Goal: Task Accomplishment & Management: Manage account settings

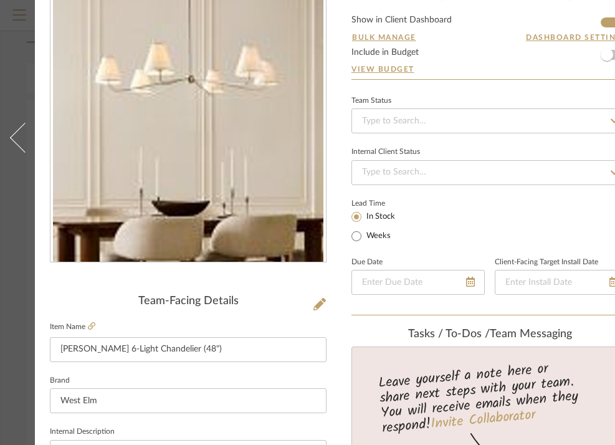
scroll to position [94, 72]
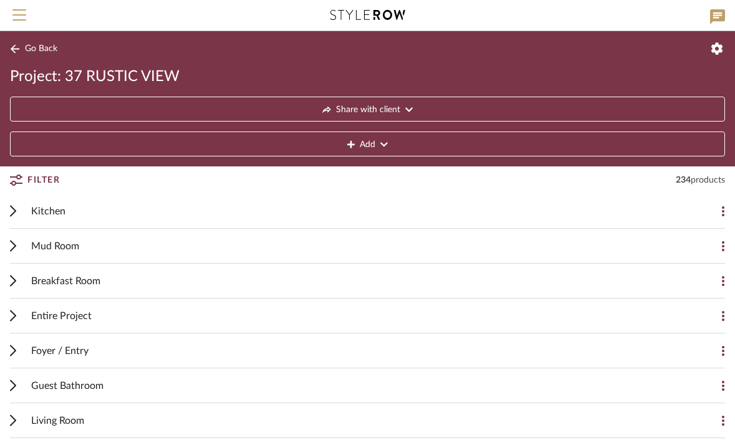
click at [12, 212] on icon at bounding box center [13, 211] width 6 height 12
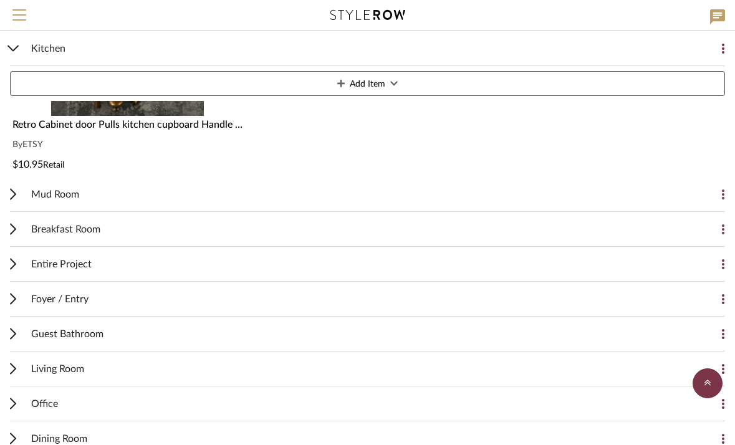
scroll to position [4226, 0]
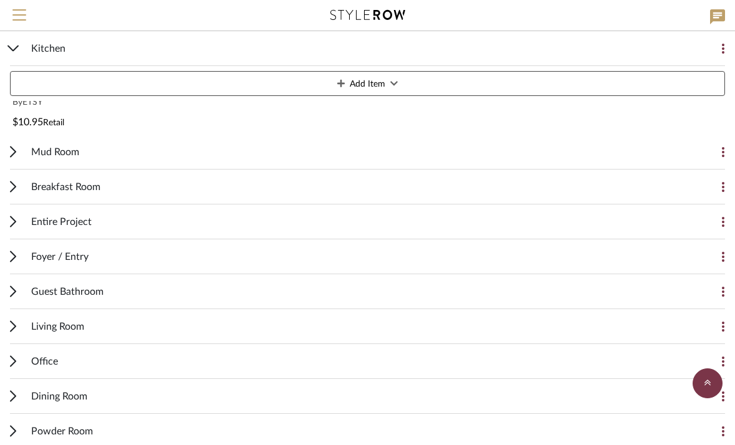
click at [12, 184] on icon at bounding box center [13, 187] width 5 height 10
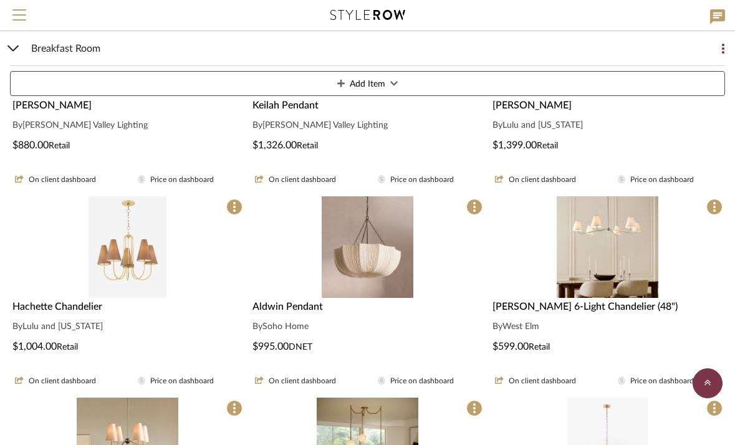
scroll to position [4719, 0]
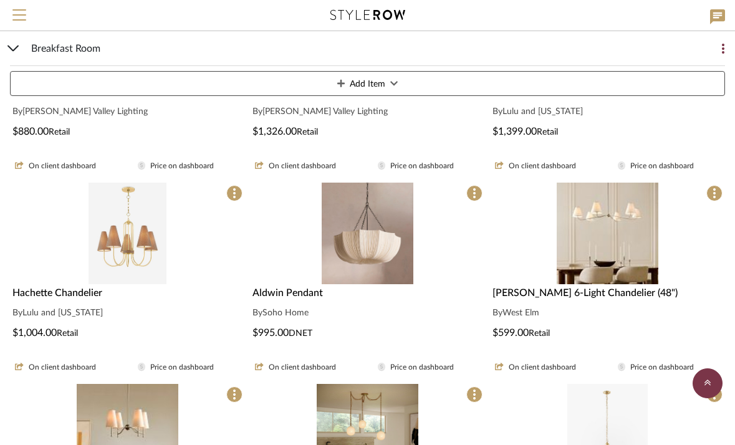
click at [378, 234] on img "0" at bounding box center [368, 234] width 92 height 102
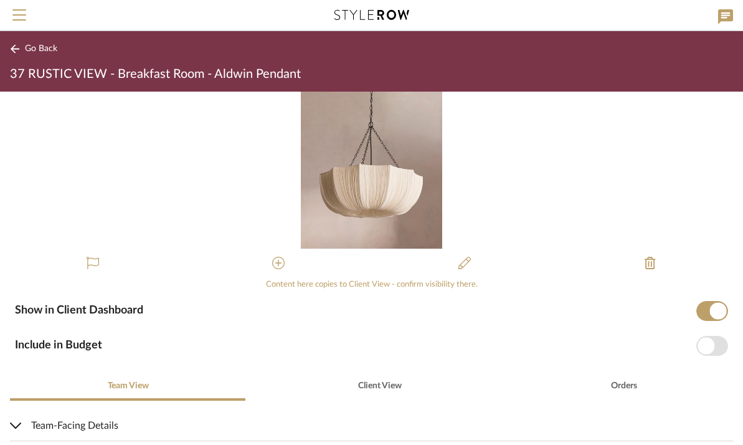
click at [18, 47] on icon at bounding box center [15, 48] width 10 height 9
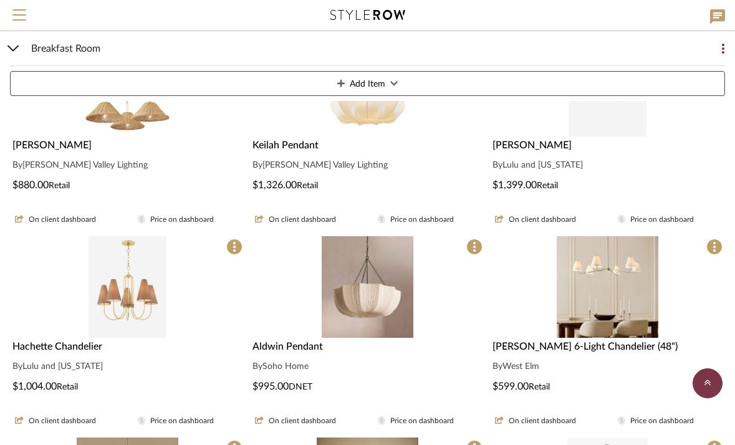
scroll to position [4679, 0]
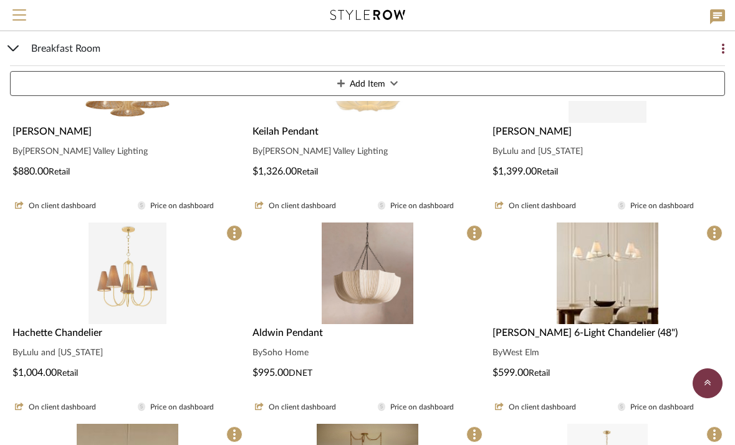
click at [124, 276] on img "0" at bounding box center [127, 273] width 78 height 102
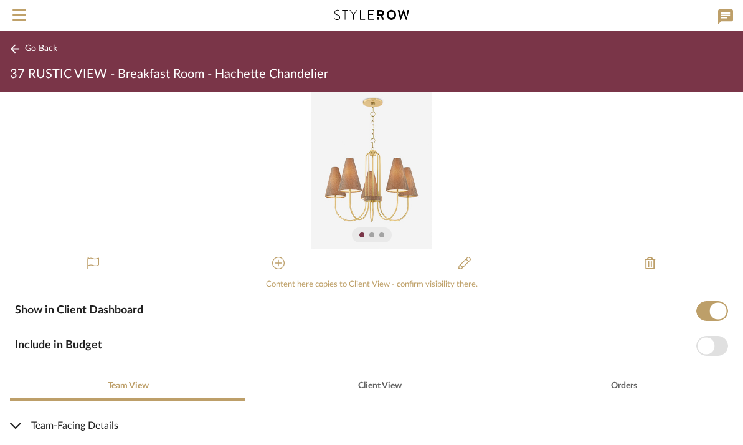
click at [366, 174] on img "0" at bounding box center [372, 170] width 121 height 157
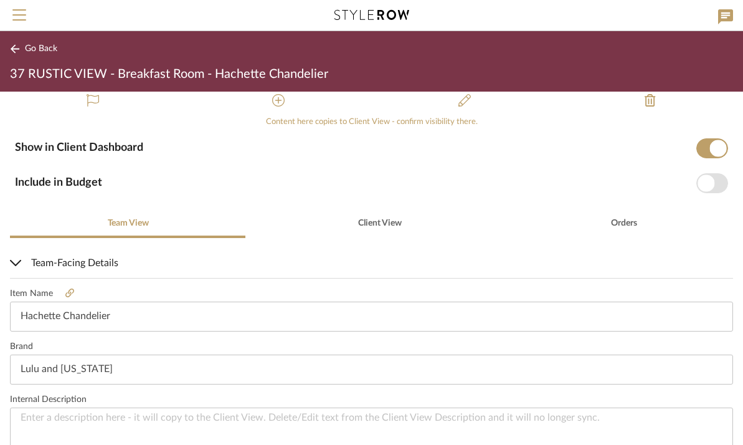
scroll to position [185, 0]
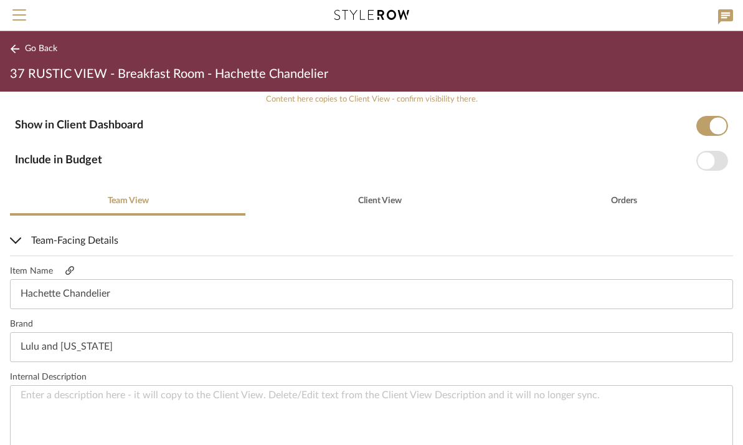
click at [71, 269] on icon at bounding box center [69, 270] width 9 height 9
click at [9, 55] on div "Go Back 37 RUSTIC VIEW - Breakfast Room - Hachette Chandelier" at bounding box center [371, 61] width 743 height 60
click at [13, 49] on icon at bounding box center [15, 48] width 9 height 9
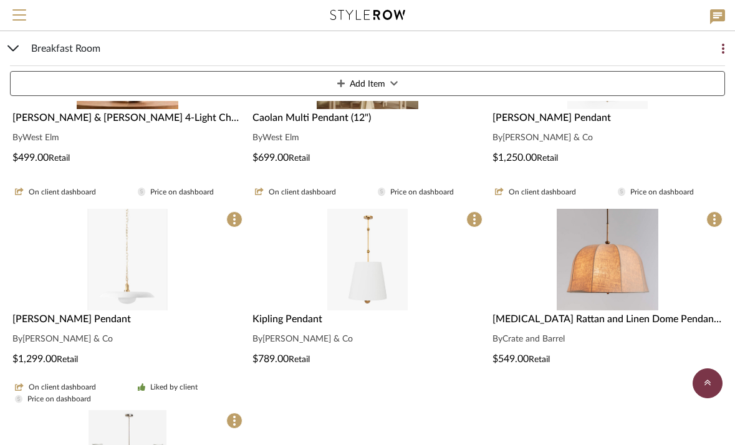
scroll to position [5097, 0]
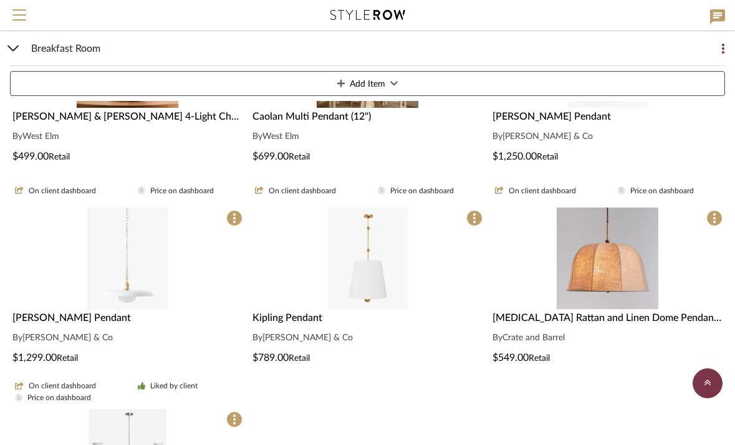
click at [107, 263] on div at bounding box center [127, 264] width 235 height 112
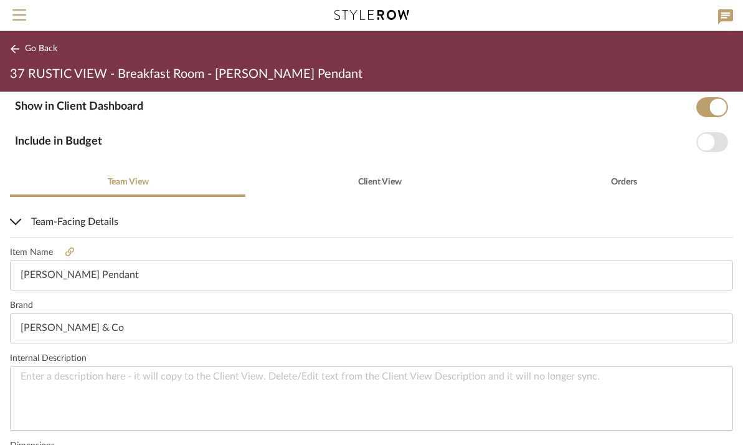
scroll to position [226, 0]
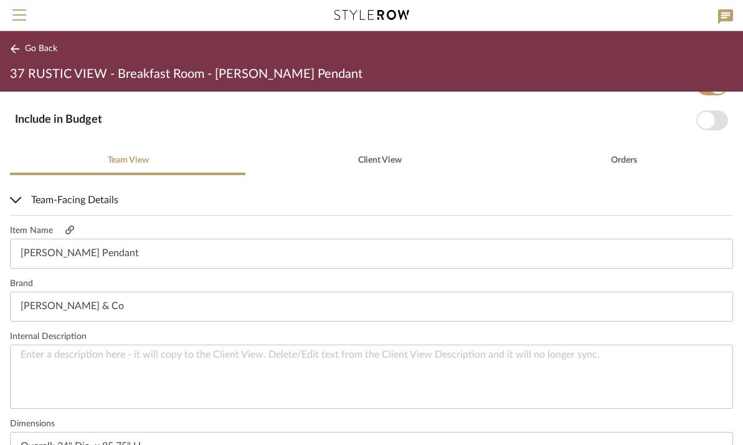
click at [70, 230] on icon at bounding box center [69, 230] width 9 height 9
click at [9, 44] on div "Go Back 37 RUSTIC VIEW - Breakfast Room - Letterly Pendant" at bounding box center [371, 61] width 743 height 60
click at [14, 49] on icon at bounding box center [15, 48] width 9 height 9
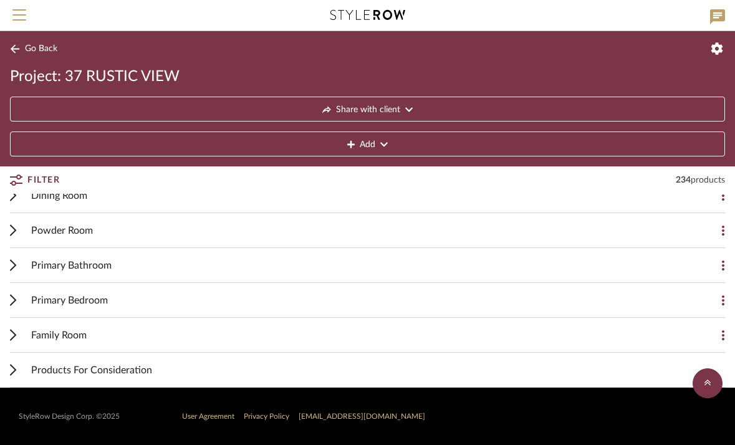
scroll to position [5664, 0]
click at [9, 371] on cdk-accordion-item "Products For Consideration Asher Drawer Pull By Rejuvenation $48.00 Retail Taj …" at bounding box center [367, 370] width 735 height 35
click at [103, 378] on div "Products For Consideration" at bounding box center [378, 370] width 694 height 34
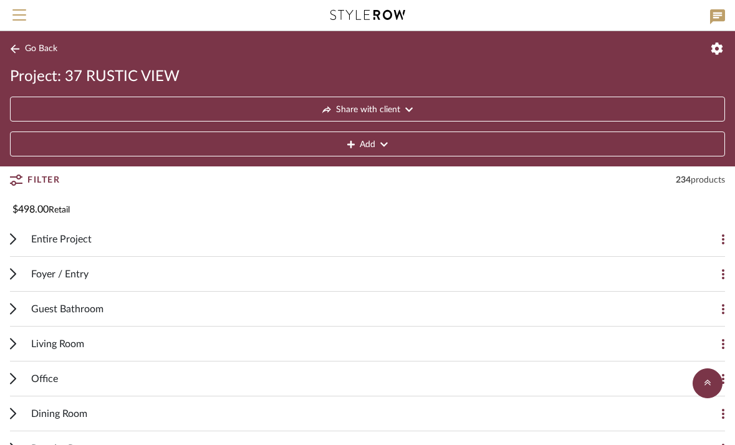
scroll to position [5443, 0]
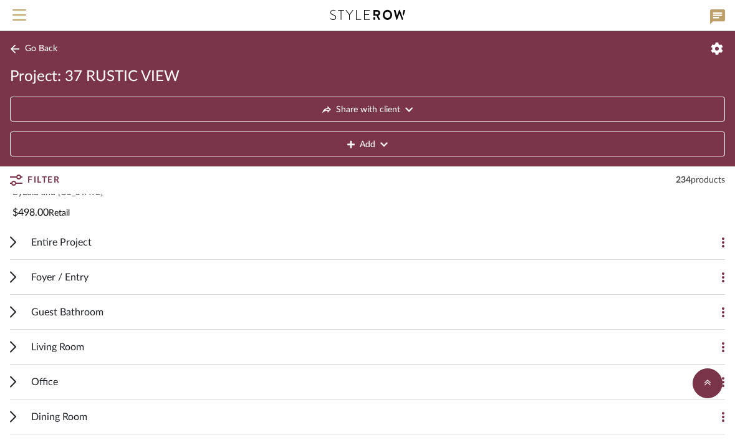
click at [72, 282] on span "Foyer / Entry" at bounding box center [59, 277] width 57 height 15
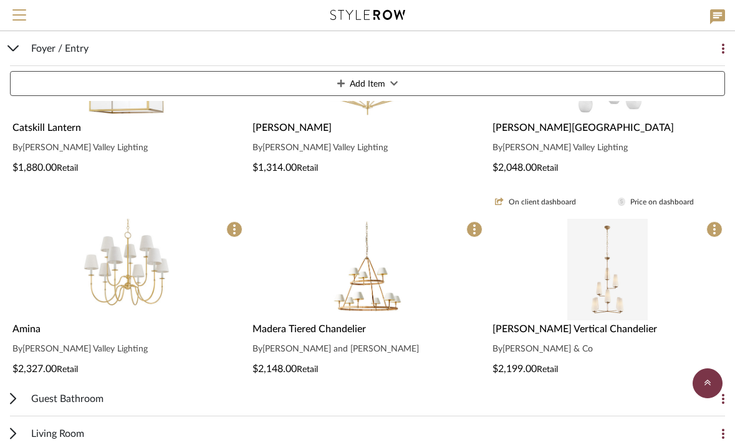
scroll to position [5793, 0]
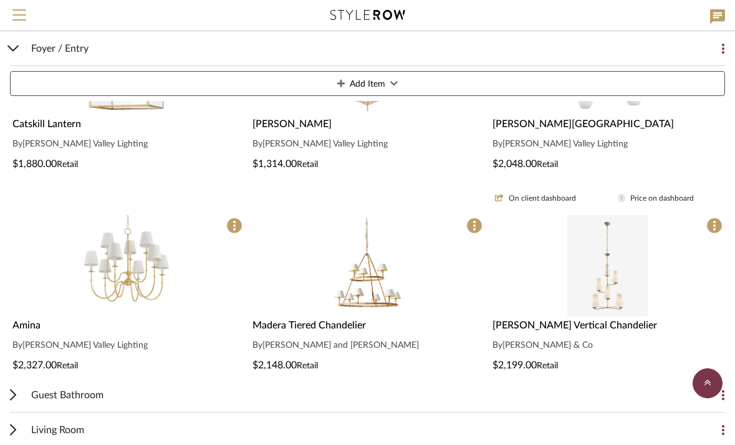
click at [606, 327] on img at bounding box center [607, 378] width 81 height 102
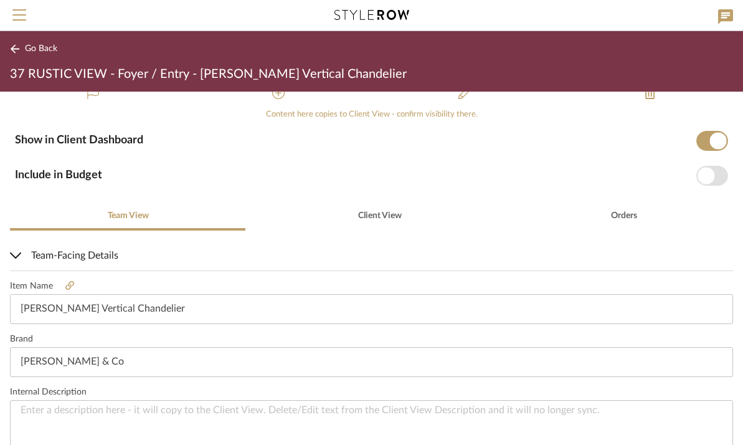
scroll to position [171, 0]
click at [67, 286] on icon at bounding box center [69, 284] width 9 height 9
click at [14, 50] on icon at bounding box center [15, 48] width 10 height 9
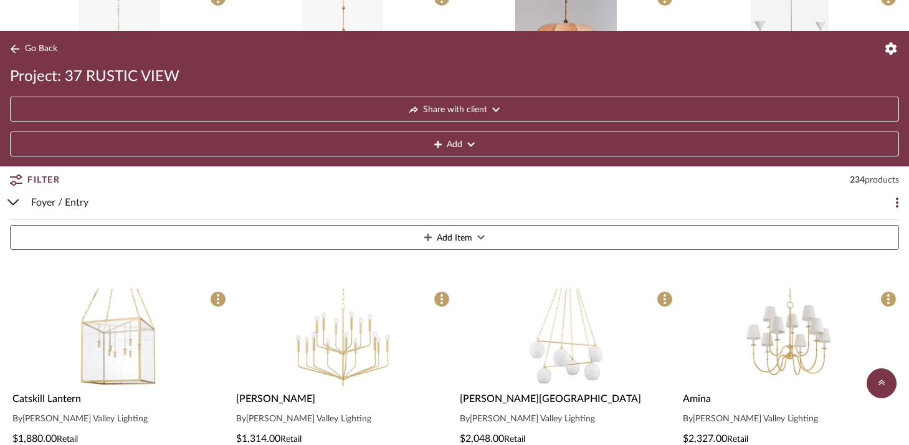
scroll to position [4162, 0]
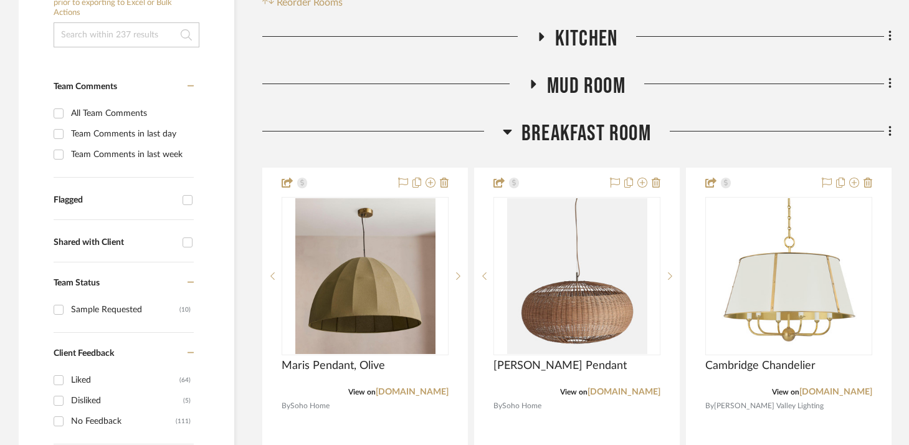
scroll to position [275, 0]
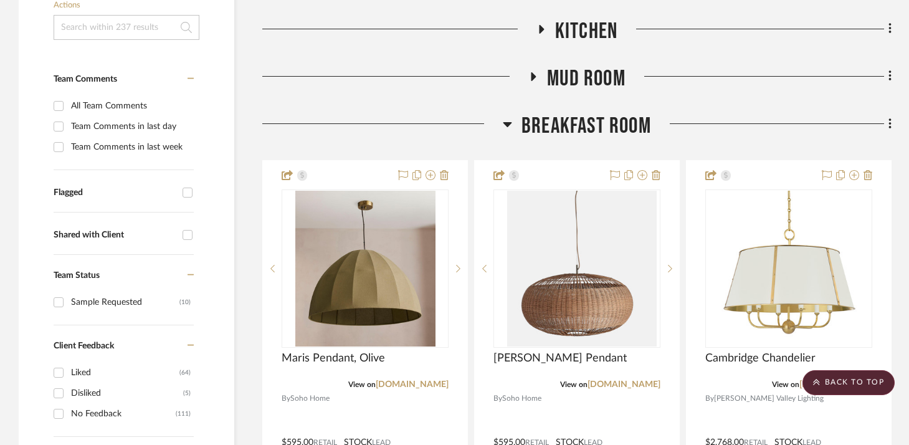
click at [504, 118] on icon at bounding box center [507, 124] width 9 height 15
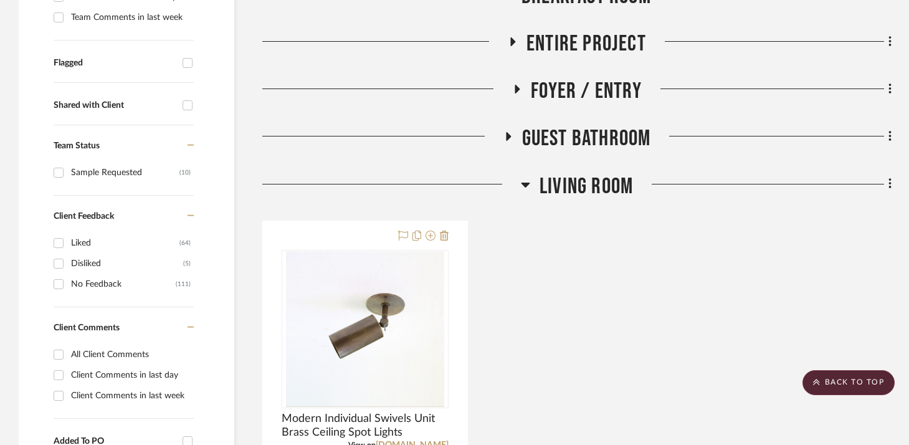
scroll to position [409, 0]
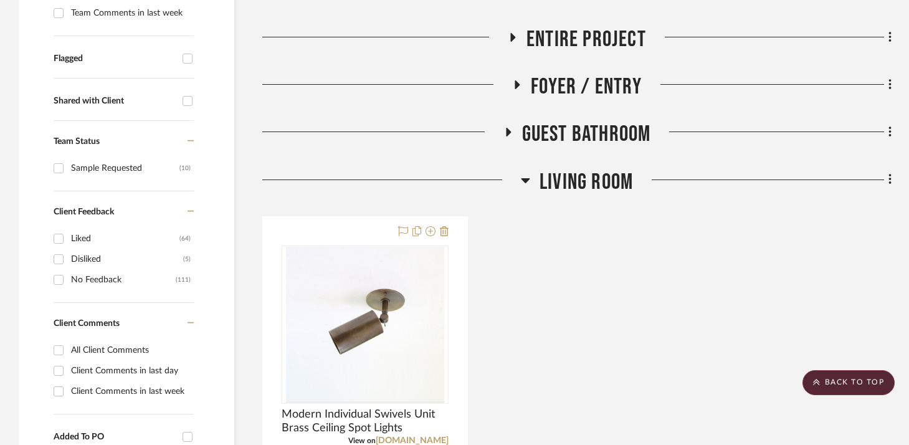
click at [525, 181] on icon at bounding box center [525, 180] width 9 height 5
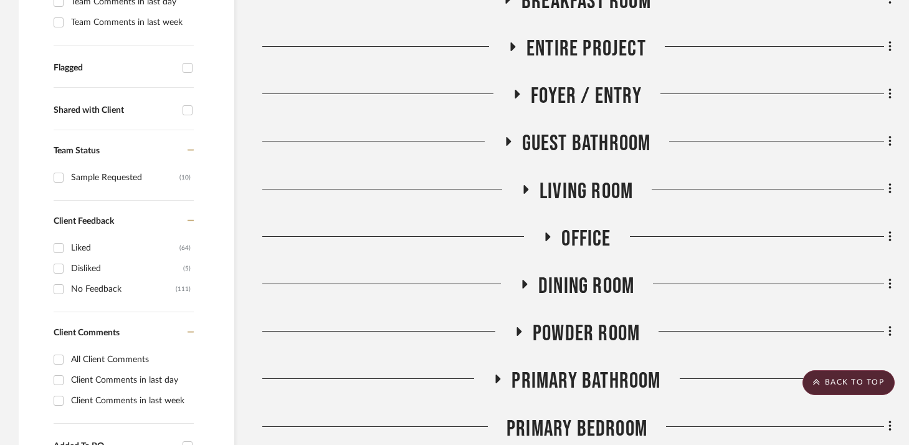
scroll to position [395, 0]
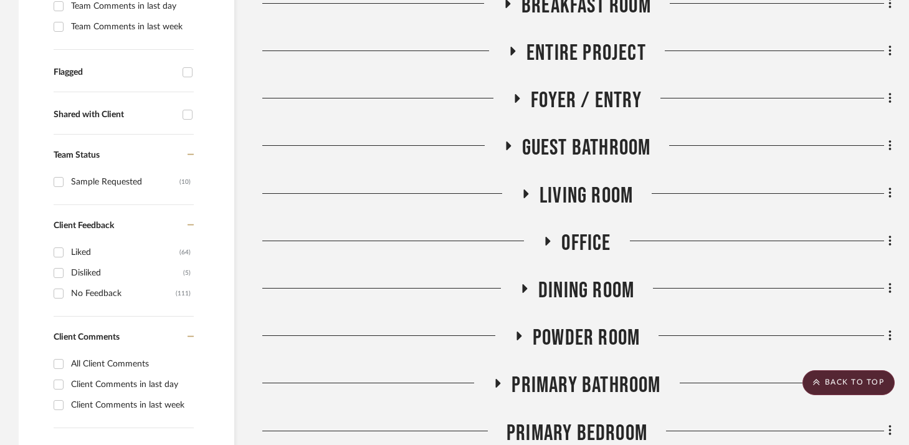
click at [518, 96] on icon at bounding box center [517, 98] width 15 height 9
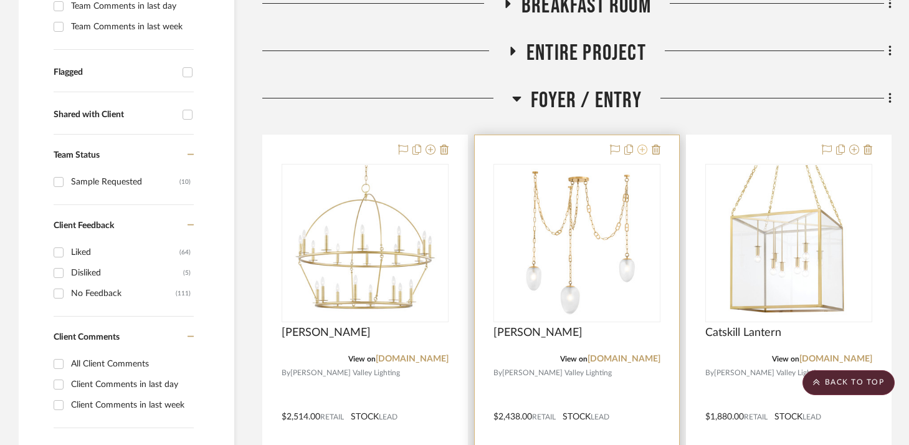
click at [644, 149] on icon at bounding box center [642, 150] width 10 height 10
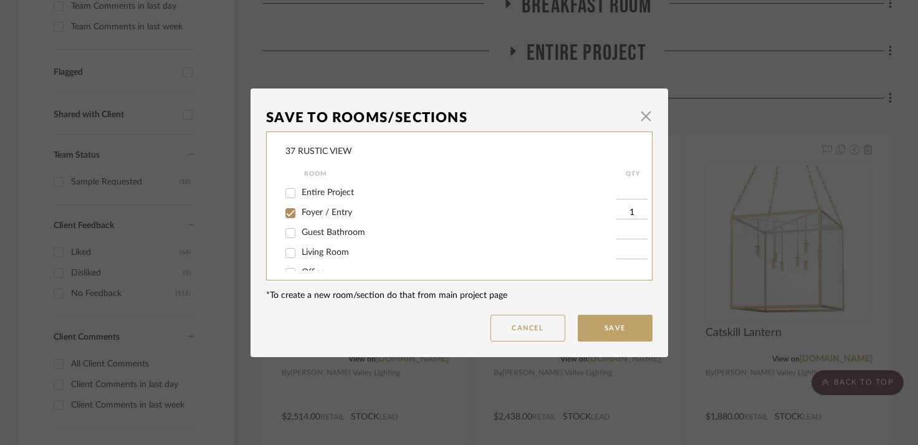
scroll to position [67, 0]
click at [285, 207] on input "Foyer / Entry" at bounding box center [290, 204] width 20 height 20
checkbox input "false"
click at [278, 224] on div "37 RUSTIC VIEW Room QTY Kitchen Mud Room Breakfast Room Entire Project Foyer / …" at bounding box center [459, 205] width 386 height 149
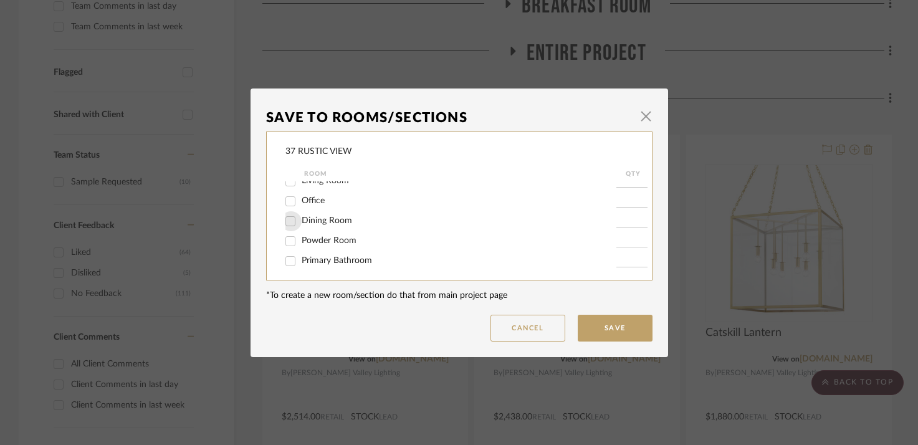
click at [284, 224] on input "Dining Room" at bounding box center [290, 221] width 20 height 20
checkbox input "true"
type input "1"
click at [596, 328] on button "Save" at bounding box center [615, 328] width 75 height 27
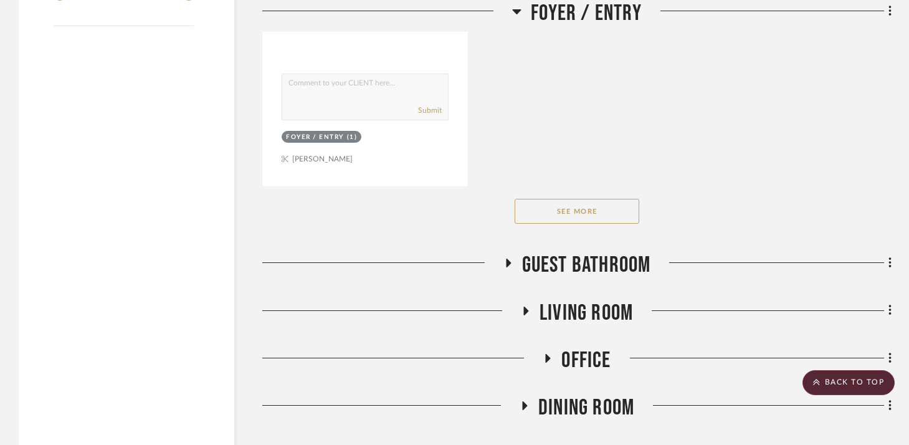
scroll to position [1997, 0]
click at [558, 198] on button "See More" at bounding box center [577, 210] width 125 height 25
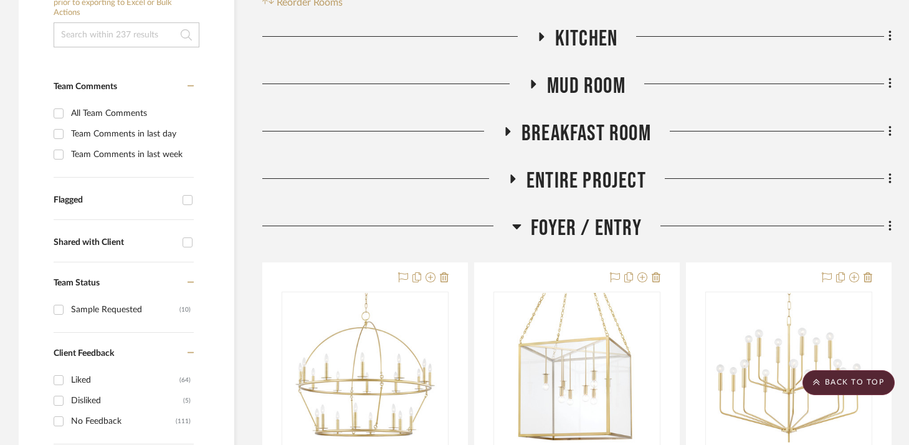
scroll to position [266, 0]
click at [506, 130] on icon at bounding box center [508, 132] width 5 height 9
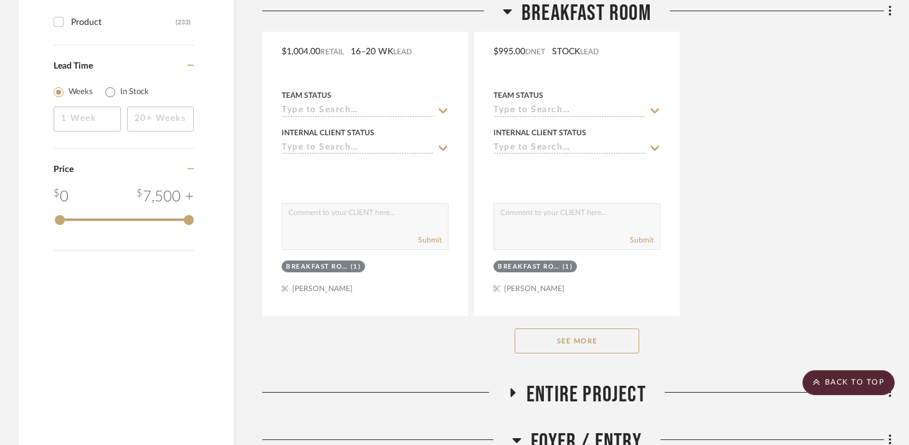
scroll to position [1772, 0]
click at [602, 333] on button "See More" at bounding box center [577, 339] width 125 height 25
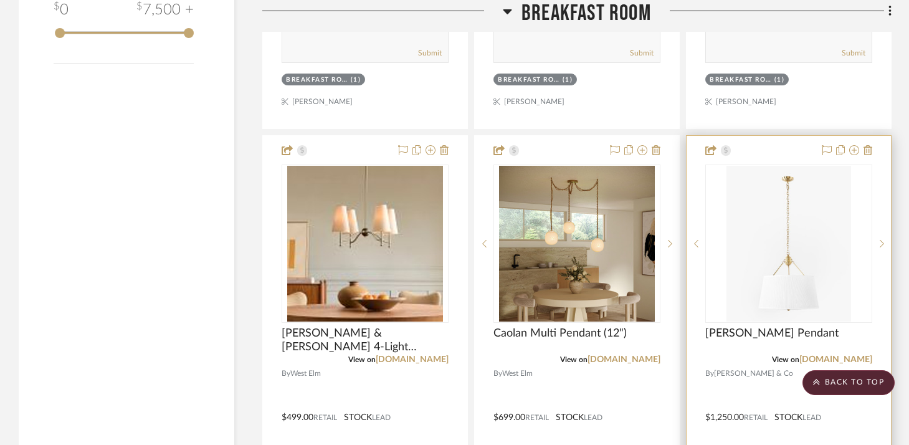
scroll to position [1964, 0]
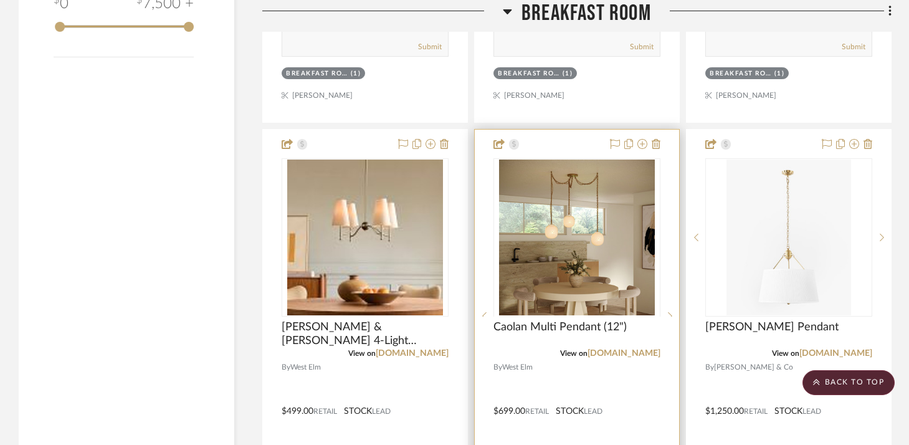
click at [575, 317] on img at bounding box center [577, 395] width 156 height 156
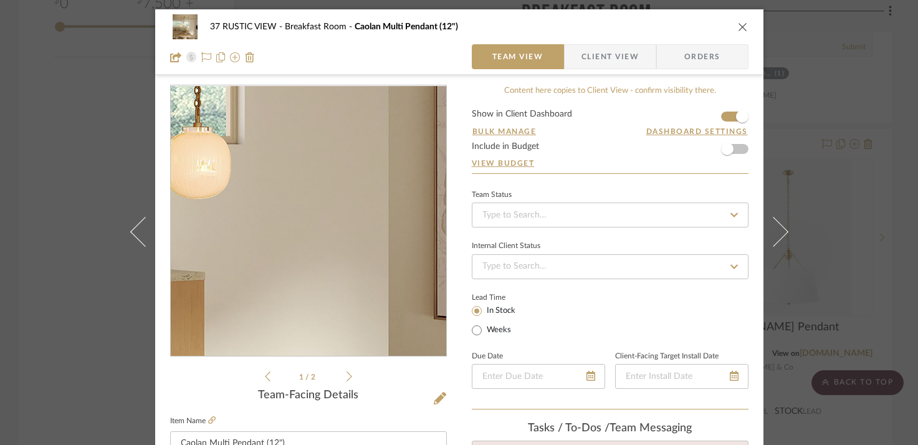
scroll to position [62, 0]
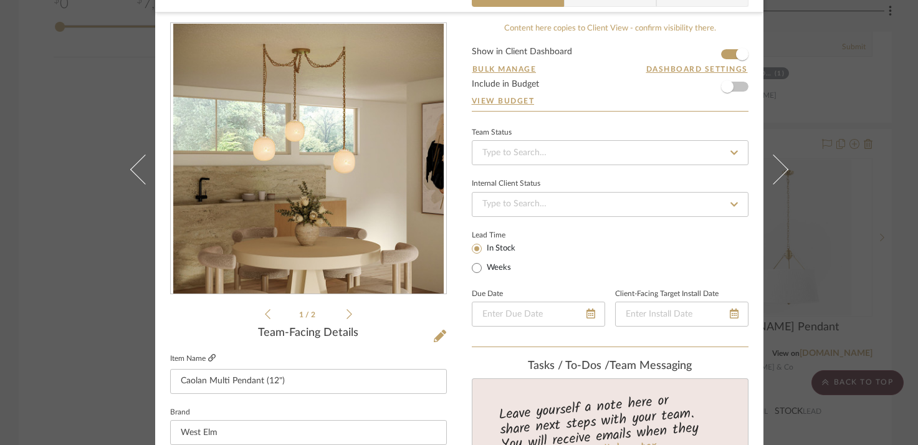
click at [210, 358] on icon at bounding box center [211, 357] width 7 height 7
